Goal: Information Seeking & Learning: Find specific fact

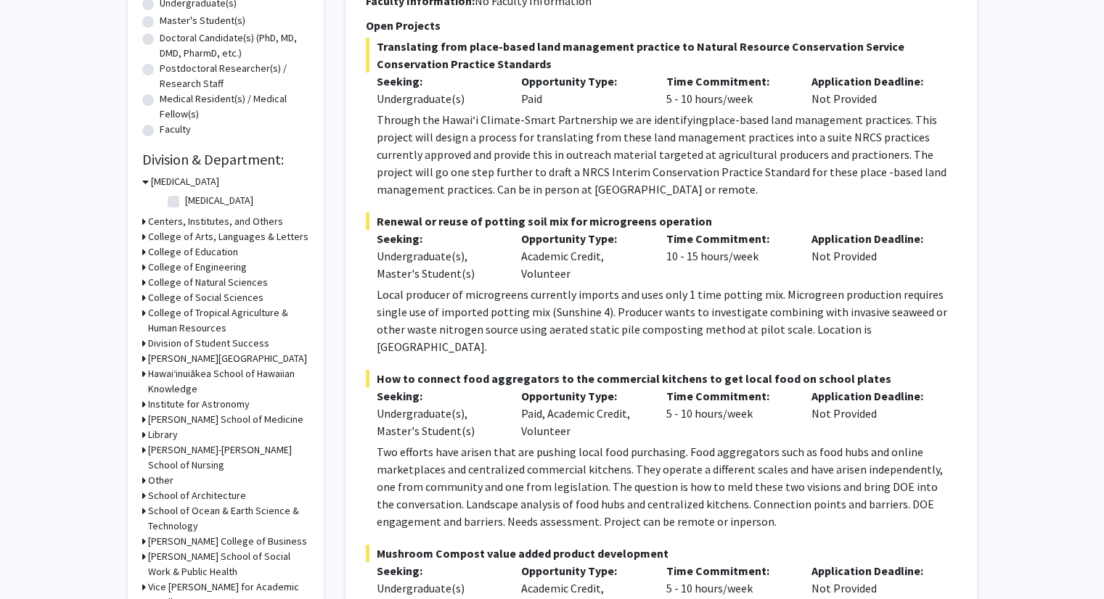
scroll to position [298, 0]
click at [185, 200] on label "[MEDICAL_DATA]" at bounding box center [219, 199] width 68 height 15
click at [185, 200] on input "[MEDICAL_DATA]" at bounding box center [189, 196] width 9 height 9
checkbox input "true"
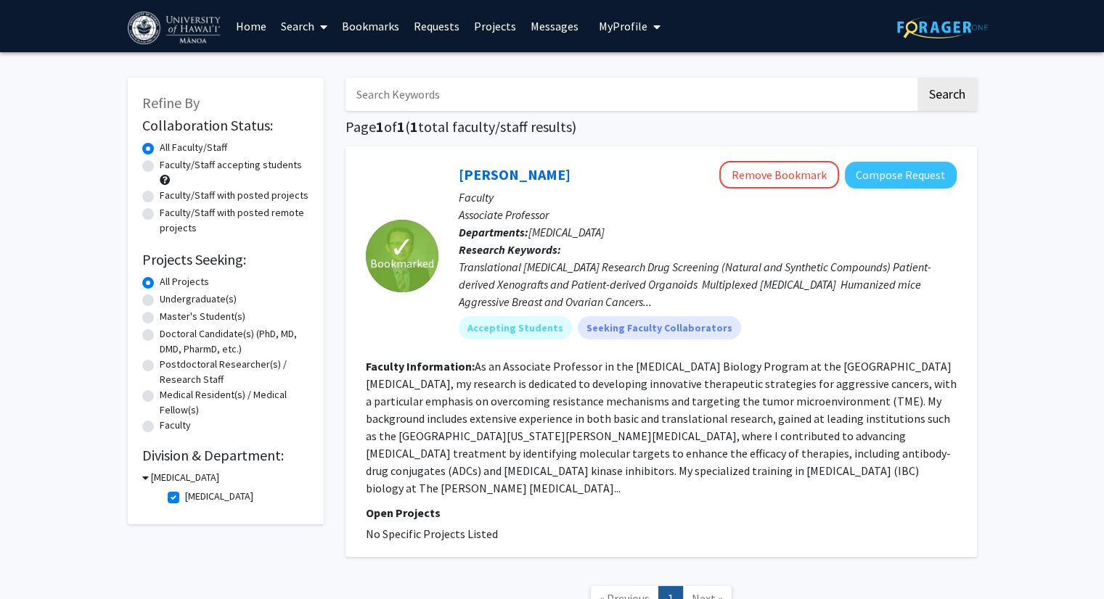
click at [185, 497] on label "[MEDICAL_DATA]" at bounding box center [219, 496] width 68 height 15
click at [185, 497] on input "[MEDICAL_DATA]" at bounding box center [189, 493] width 9 height 9
checkbox input "false"
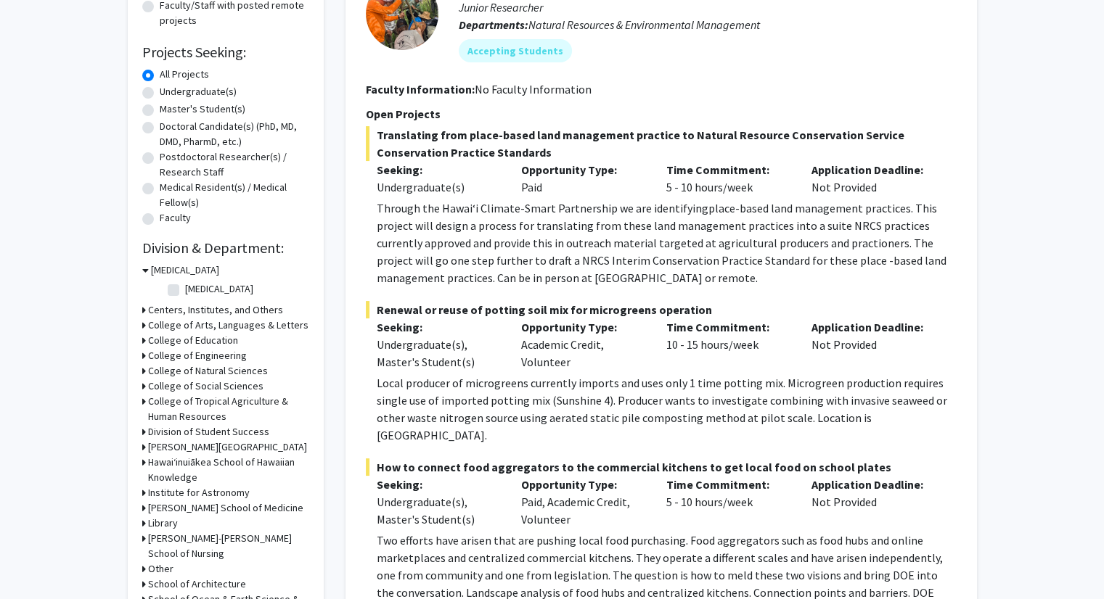
scroll to position [215, 0]
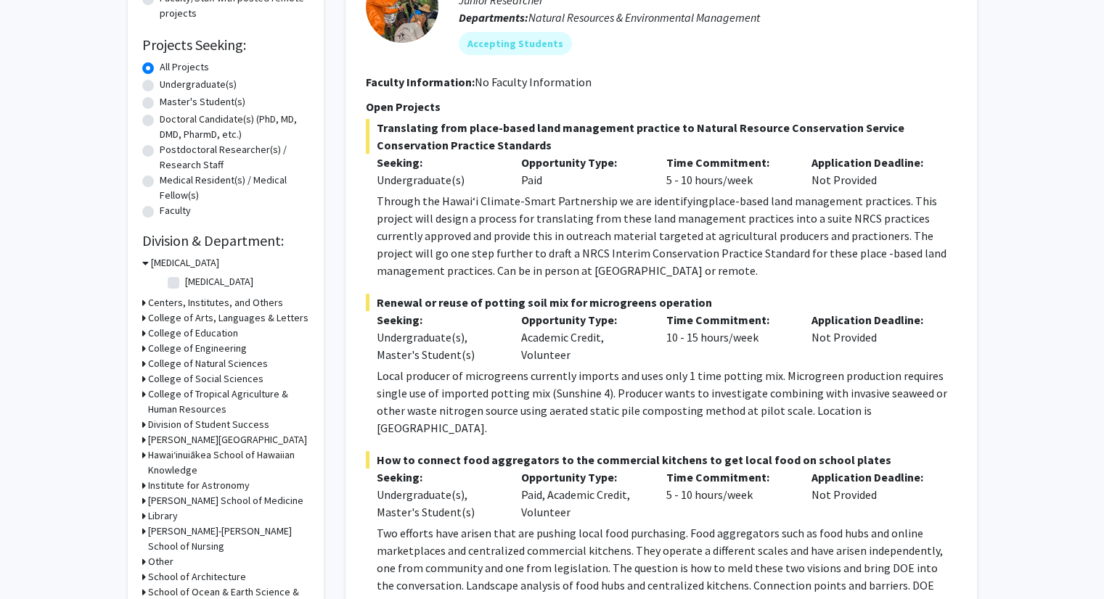
click at [145, 393] on div "College of Tropical Agriculture & Human Resources" at bounding box center [225, 402] width 167 height 30
click at [139, 396] on div "Refine By Collaboration Status: Collaboration Status All Faculty/Staff Collabor…" at bounding box center [226, 292] width 196 height 859
click at [145, 393] on div "College of Tropical Agriculture & Human Resources" at bounding box center [225, 402] width 167 height 30
click at [142, 362] on icon at bounding box center [144, 363] width 4 height 15
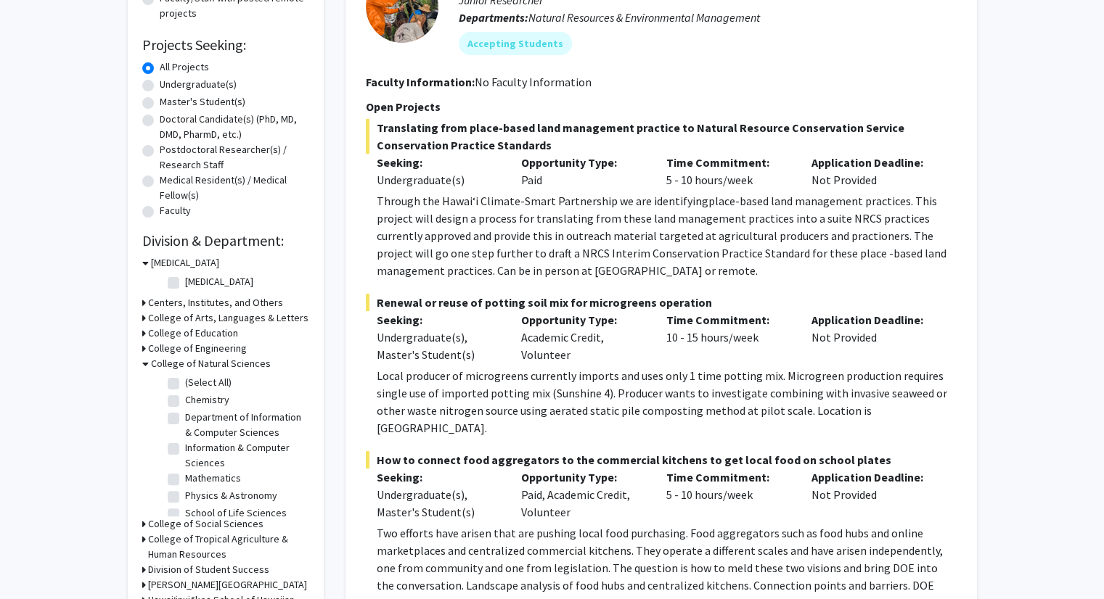
click at [185, 398] on label "Chemistry" at bounding box center [207, 400] width 44 height 15
click at [185, 398] on input "Chemistry" at bounding box center [189, 397] width 9 height 9
checkbox input "true"
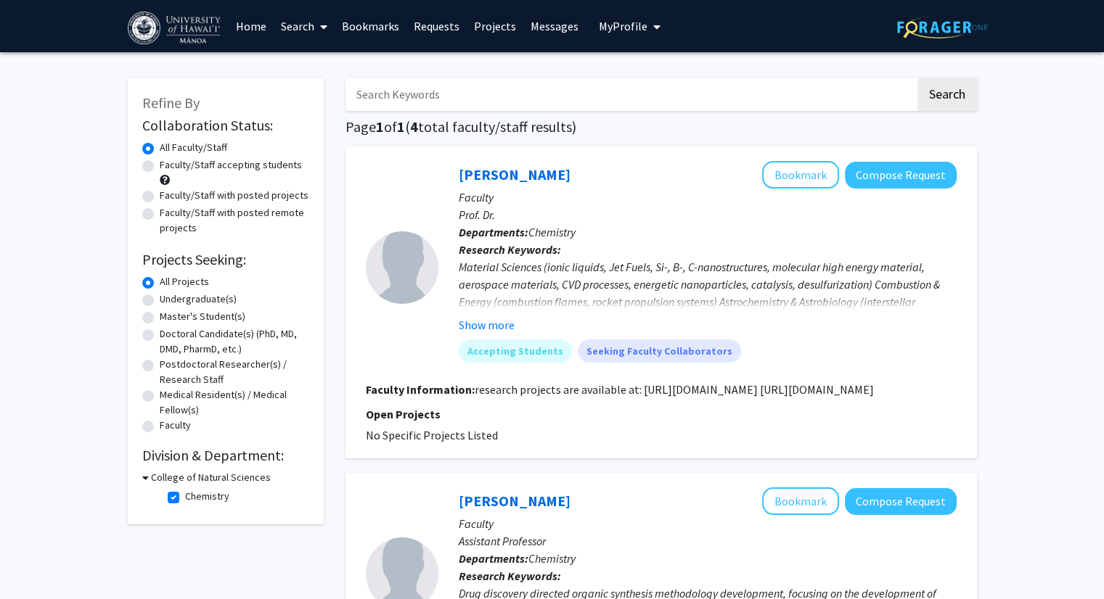
click at [463, 97] on input "Search Keywords" at bounding box center [630, 94] width 570 height 33
type input "ataie"
click at [917, 78] on button "Search" at bounding box center [947, 94] width 60 height 33
checkbox input "false"
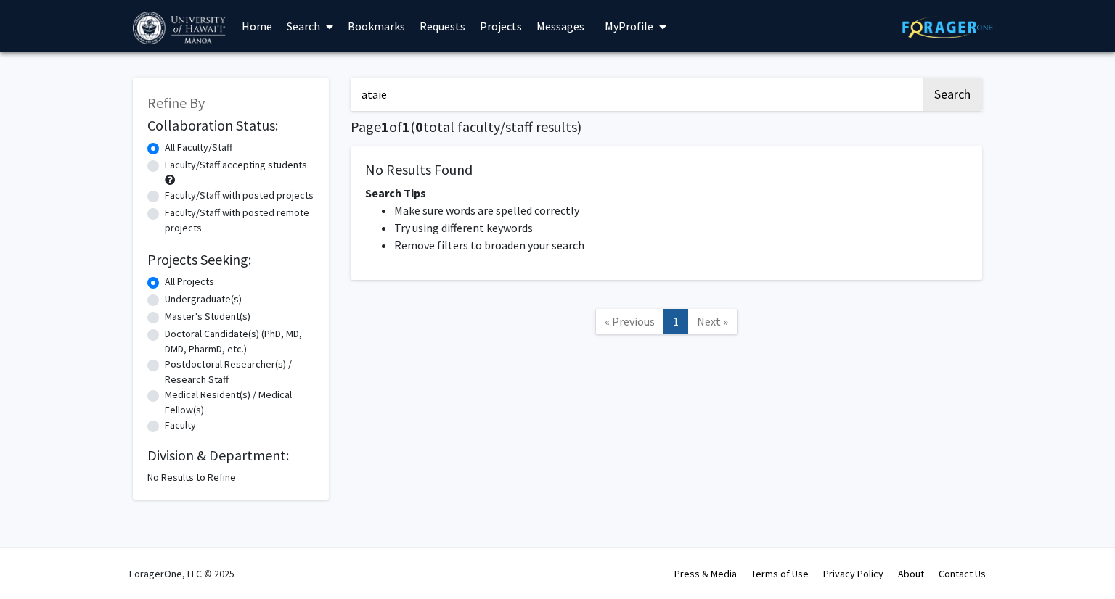
click at [429, 110] on input "ataie" at bounding box center [636, 94] width 570 height 33
click at [165, 287] on label "All Projects" at bounding box center [189, 281] width 49 height 15
click at [165, 284] on input "All Projects" at bounding box center [169, 278] width 9 height 9
click at [165, 191] on label "Faculty/Staff with posted projects" at bounding box center [239, 195] width 149 height 15
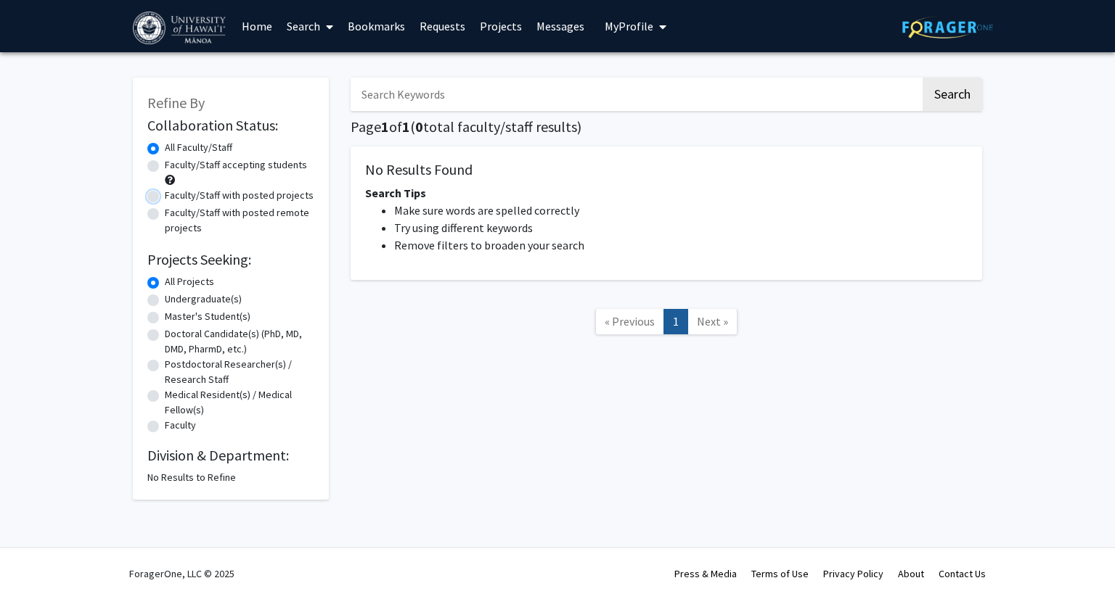
click at [165, 191] on input "Faculty/Staff with posted projects" at bounding box center [169, 192] width 9 height 9
radio input "true"
click at [165, 284] on label "All Projects" at bounding box center [189, 281] width 49 height 15
click at [165, 284] on input "All Projects" at bounding box center [169, 278] width 9 height 9
click at [165, 151] on label "All Faculty/Staff" at bounding box center [198, 147] width 67 height 15
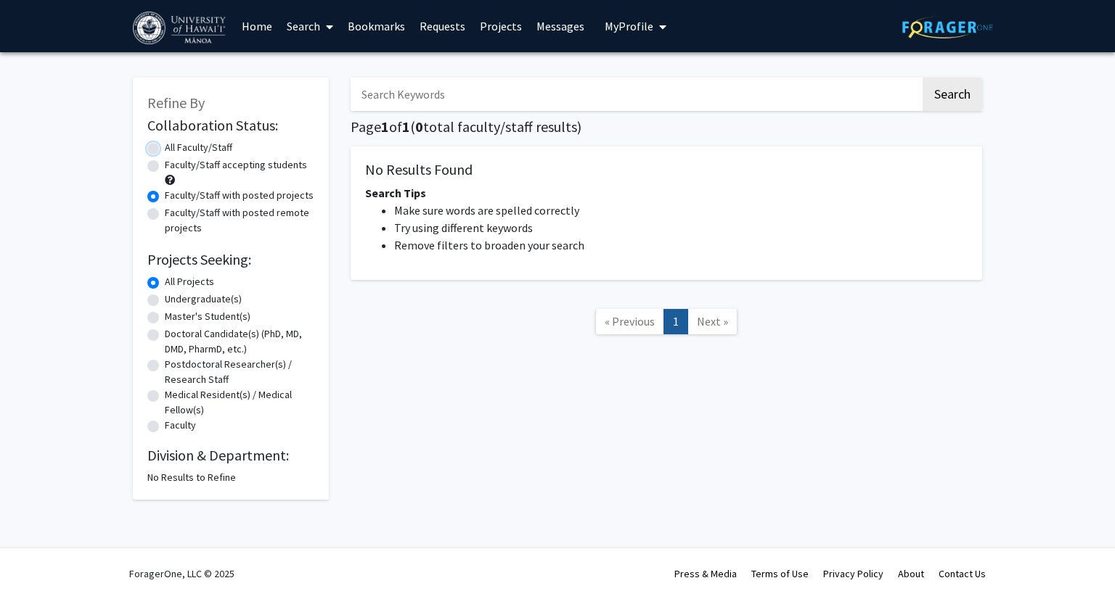
click at [165, 150] on input "All Faculty/Staff" at bounding box center [169, 144] width 9 height 9
radio input "true"
click at [178, 486] on div "Refine By Collaboration Status: Collaboration Status All Faculty/Staff Collabor…" at bounding box center [231, 289] width 196 height 422
click at [254, 22] on link "Home" at bounding box center [256, 26] width 45 height 51
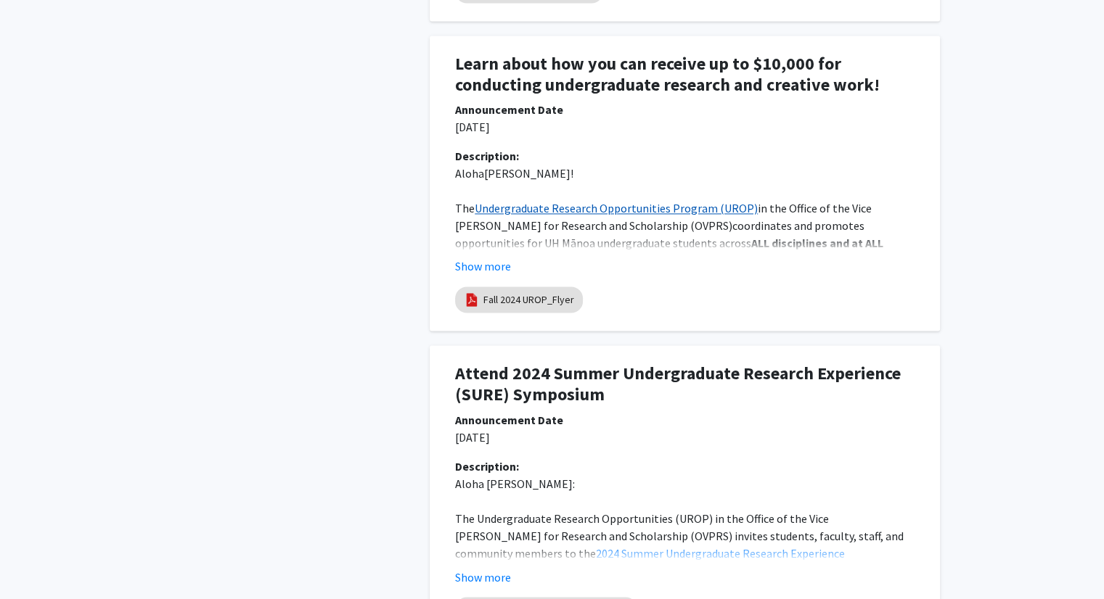
scroll to position [2203, 0]
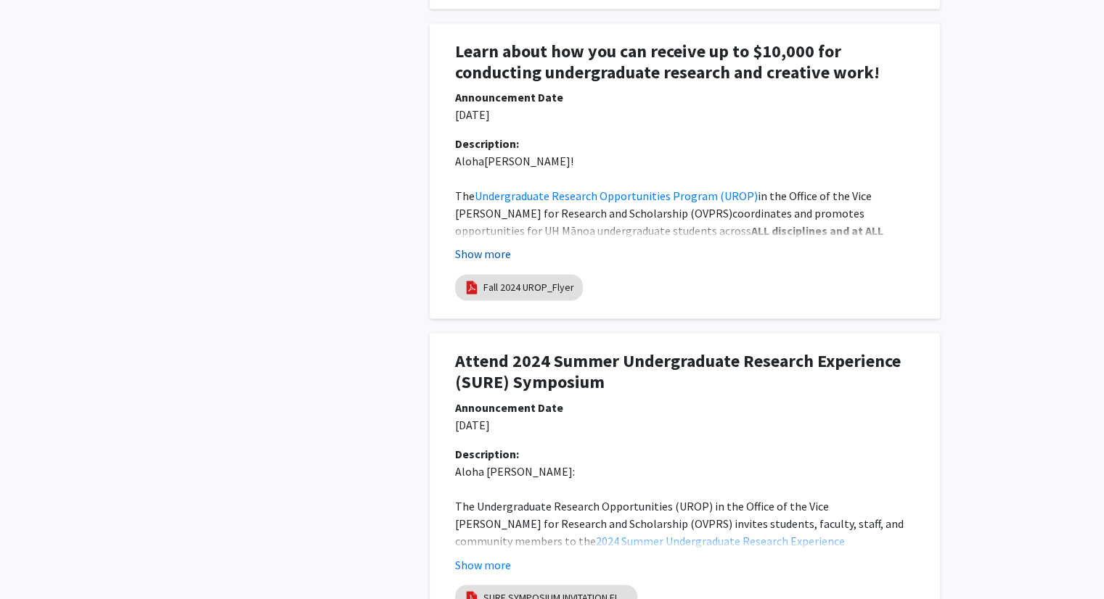
click at [483, 256] on button "Show more" at bounding box center [483, 253] width 56 height 17
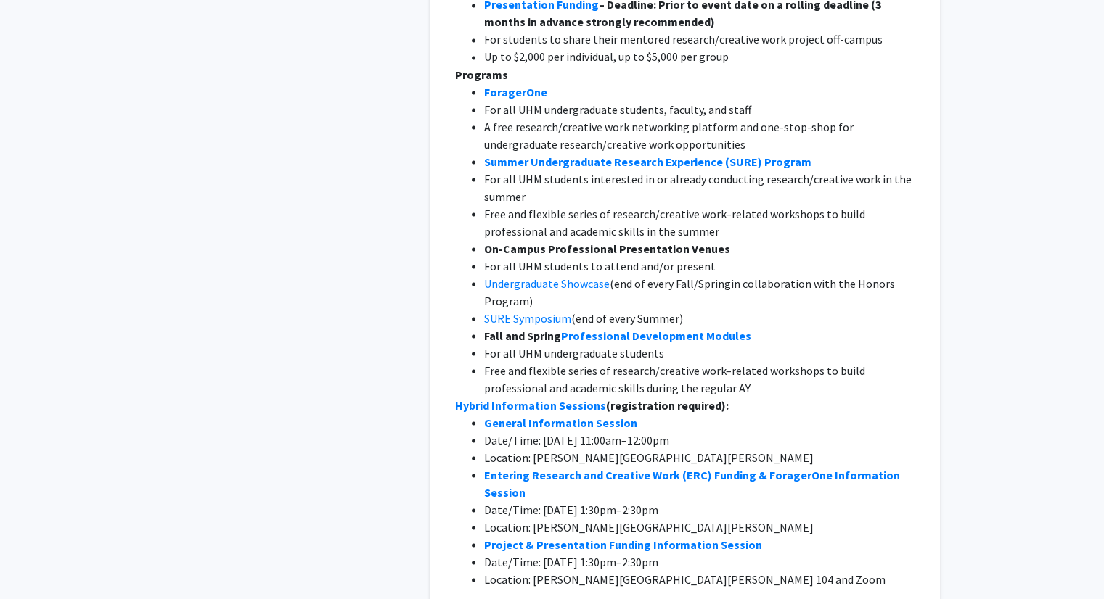
scroll to position [2705, 0]
